Goal: Task Accomplishment & Management: Manage account settings

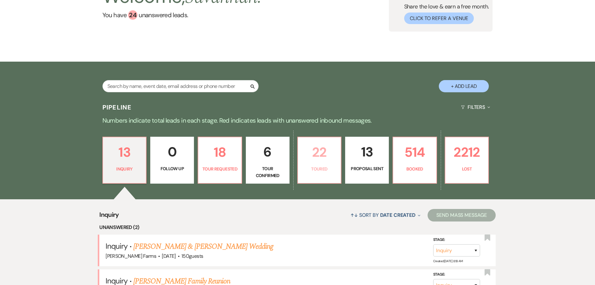
click at [321, 146] on p "22" at bounding box center [320, 152] width 36 height 21
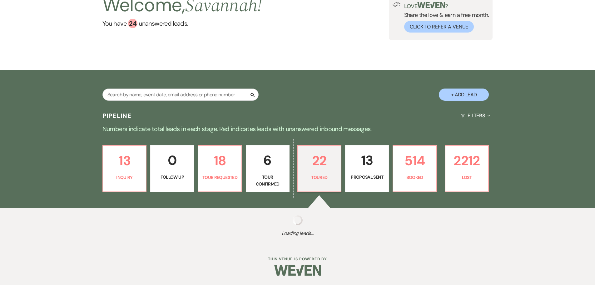
select select "5"
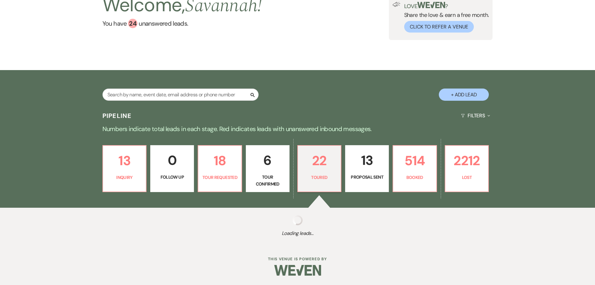
select select "5"
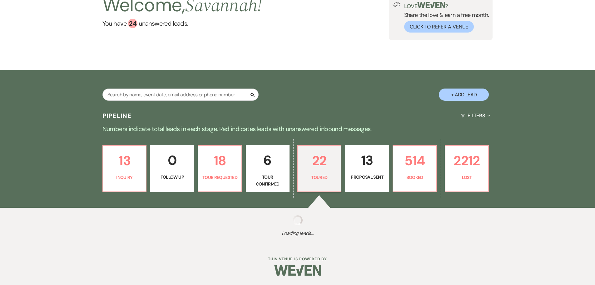
select select "5"
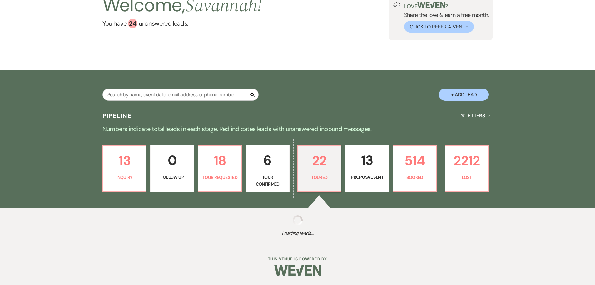
select select "5"
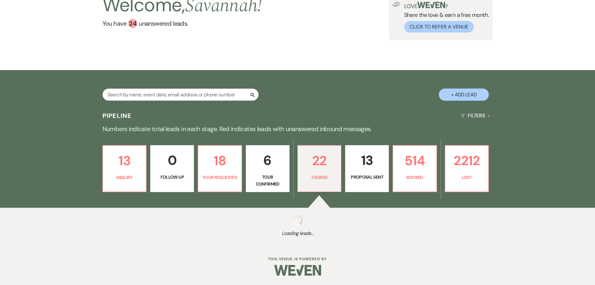
select select "5"
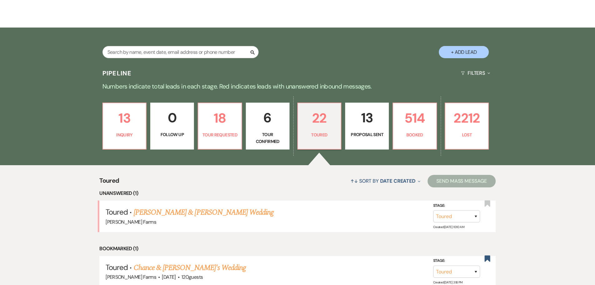
scroll to position [125, 0]
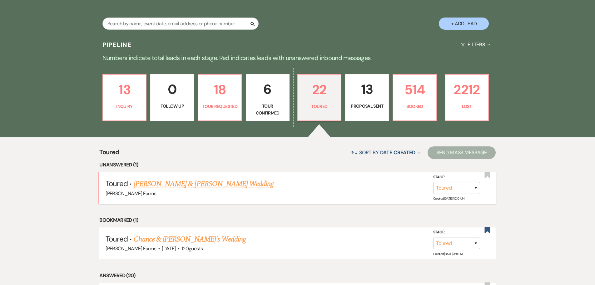
click at [233, 183] on link "[PERSON_NAME] & [PERSON_NAME] Wedding" at bounding box center [204, 183] width 140 height 11
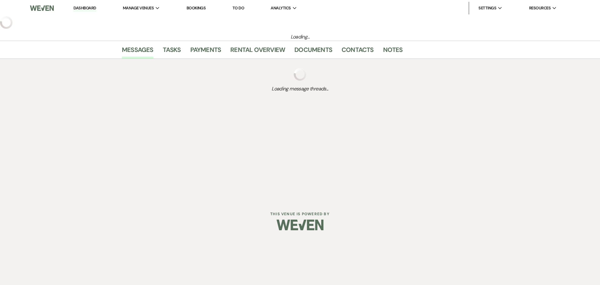
select select "5"
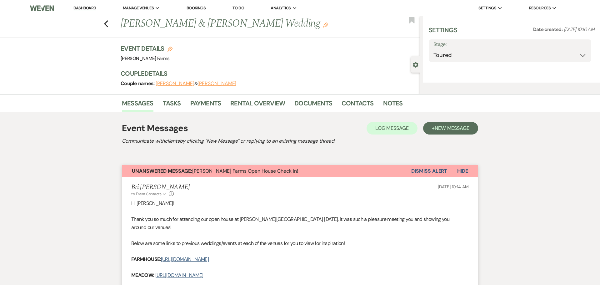
select select "23"
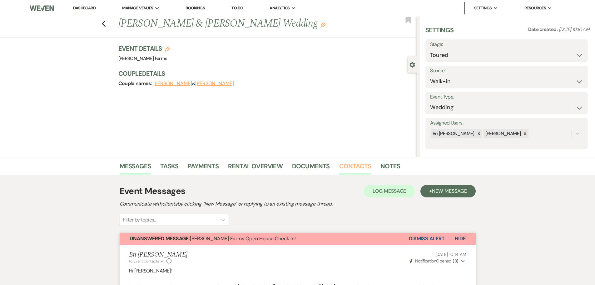
click at [347, 164] on link "Contacts" at bounding box center [355, 168] width 32 height 14
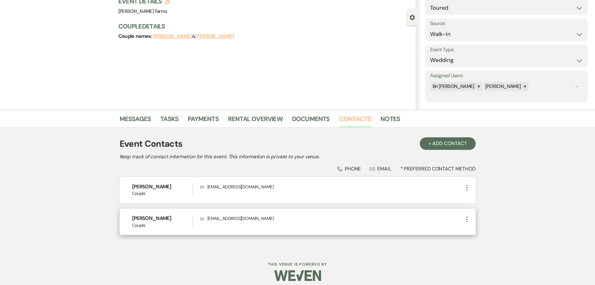
scroll to position [53, 0]
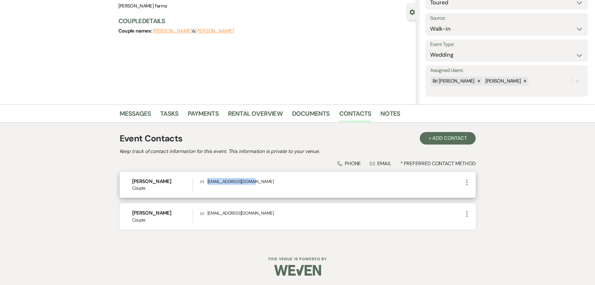
drag, startPoint x: 208, startPoint y: 182, endPoint x: 259, endPoint y: 183, distance: 51.3
click at [259, 183] on p "Envelope [EMAIL_ADDRESS][DOMAIN_NAME]" at bounding box center [331, 181] width 263 height 7
copy p "[EMAIL_ADDRESS][DOMAIN_NAME]"
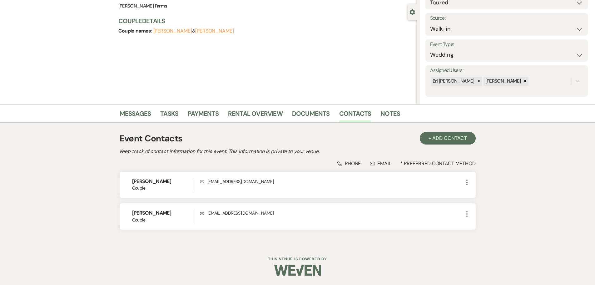
drag, startPoint x: 83, startPoint y: 149, endPoint x: 87, endPoint y: 135, distance: 14.8
click at [83, 149] on div "Messages Tasks Payments Rental Overview Documents Contacts Notes Event Contacts…" at bounding box center [297, 174] width 595 height 140
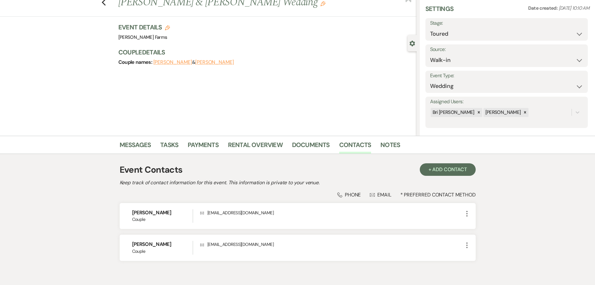
scroll to position [0, 0]
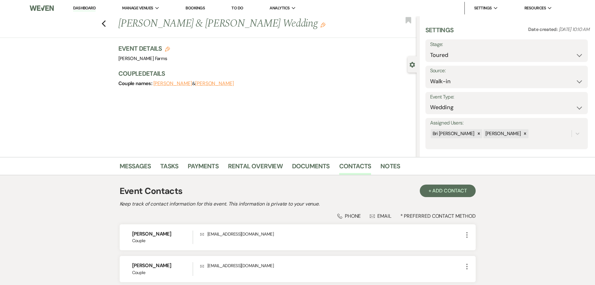
click at [84, 11] on link "Dashboard" at bounding box center [84, 8] width 23 height 6
